Goal: Task Accomplishment & Management: Manage account settings

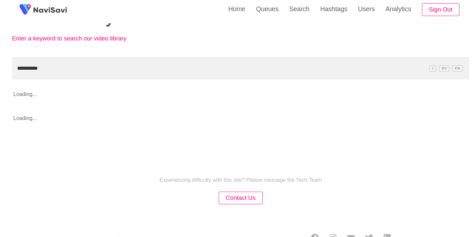
scroll to position [32, 0]
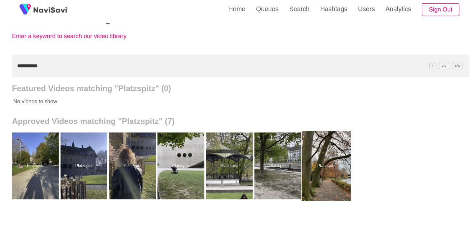
click at [321, 169] on div at bounding box center [321, 167] width 48 height 69
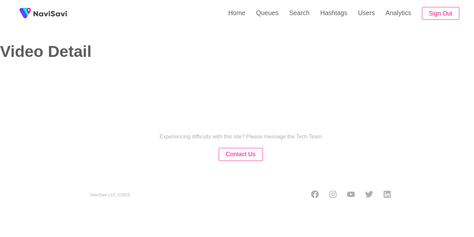
select select "**********"
select select "**"
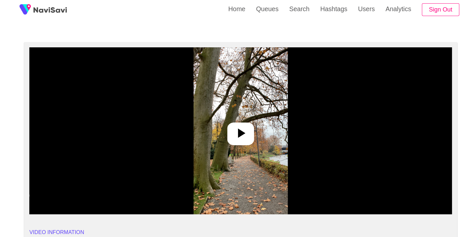
click at [243, 135] on icon at bounding box center [237, 135] width 16 height 16
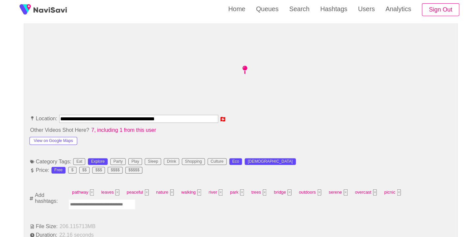
scroll to position [292, 0]
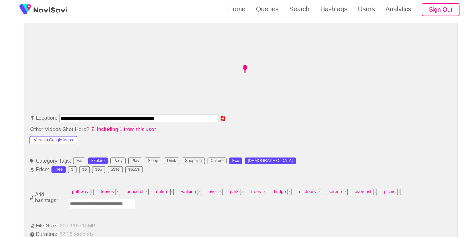
click at [122, 199] on input "Enter tag here and press return" at bounding box center [100, 204] width 66 height 10
type input "*********"
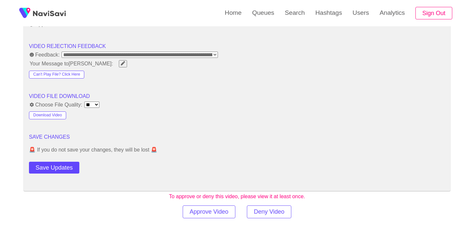
scroll to position [847, 0]
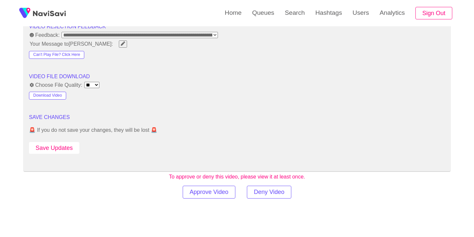
click at [62, 144] on button "Save Updates" at bounding box center [54, 148] width 50 height 12
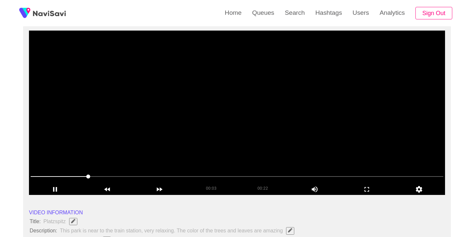
scroll to position [59, 0]
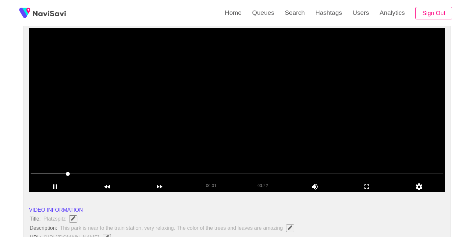
click at [236, 125] on video at bounding box center [237, 110] width 416 height 164
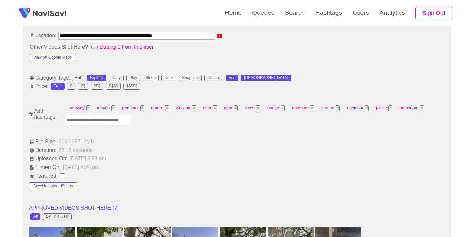
scroll to position [377, 0]
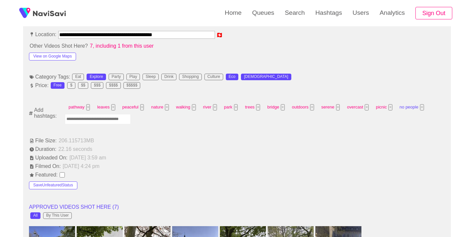
click at [422, 104] on button "×" at bounding box center [422, 107] width 4 height 6
click at [80, 115] on input "Enter tag here and press return" at bounding box center [100, 119] width 66 height 10
type input "******"
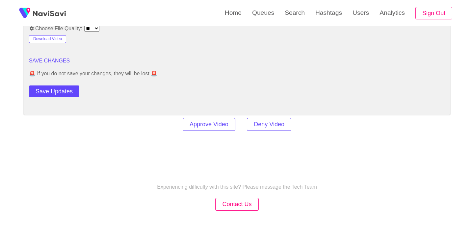
scroll to position [904, 0]
click at [65, 87] on button "Save Updates" at bounding box center [54, 91] width 50 height 12
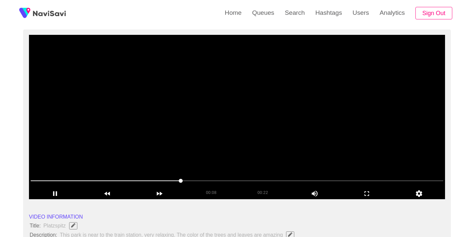
scroll to position [46, 0]
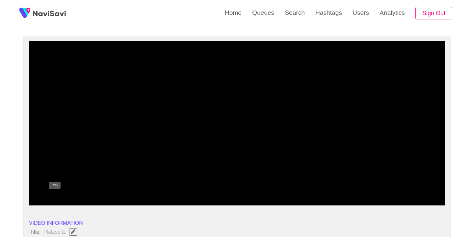
click at [54, 203] on icon "add" at bounding box center [55, 200] width 52 height 8
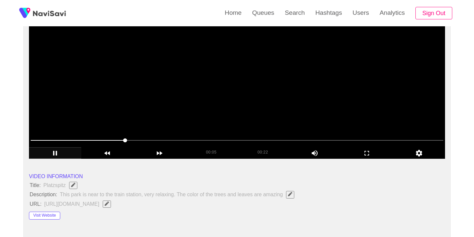
scroll to position [93, 0]
